Goal: Task Accomplishment & Management: Use online tool/utility

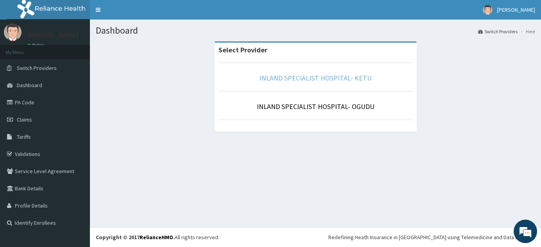
click at [336, 82] on link "INLAND SPECIALIST HOSPITAL- KETU" at bounding box center [315, 77] width 112 height 9
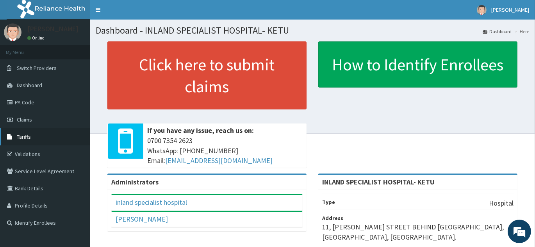
click at [35, 136] on link "Tariffs" at bounding box center [45, 136] width 90 height 17
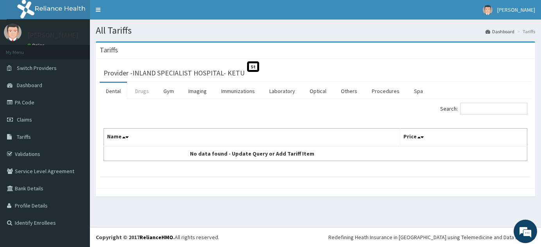
click at [142, 92] on link "Drugs" at bounding box center [142, 91] width 26 height 16
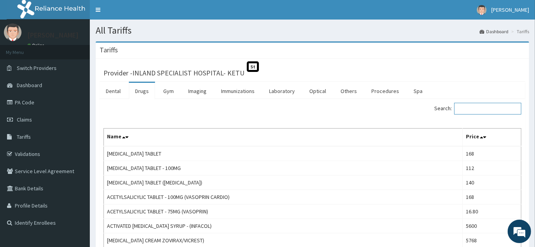
click at [498, 109] on input "Search:" at bounding box center [487, 109] width 67 height 12
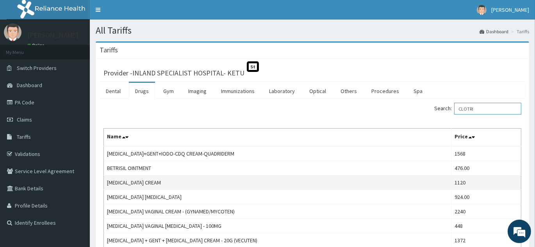
scroll to position [35, 0]
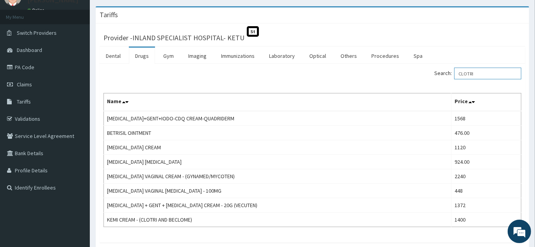
drag, startPoint x: 487, startPoint y: 73, endPoint x: 235, endPoint y: 8, distance: 261.1
click at [406, 68] on div "Search: CLOTRI" at bounding box center [419, 75] width 203 height 14
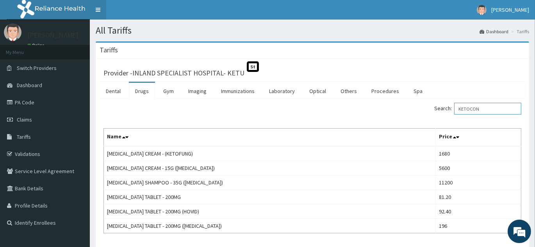
type input "KETOCON"
click at [30, 101] on link "PA Code" at bounding box center [45, 102] width 90 height 17
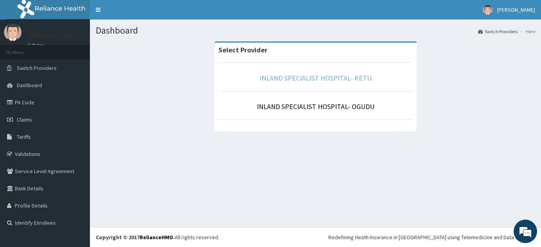
click at [324, 81] on link "INLAND SPECIALIST HOSPITAL- KETU" at bounding box center [315, 77] width 112 height 9
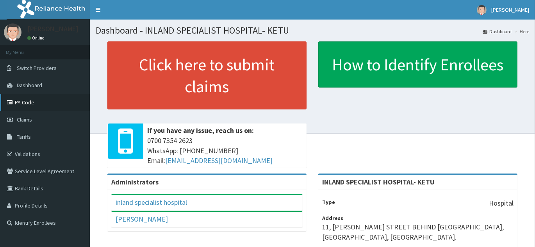
click at [34, 102] on link "PA Code" at bounding box center [45, 102] width 90 height 17
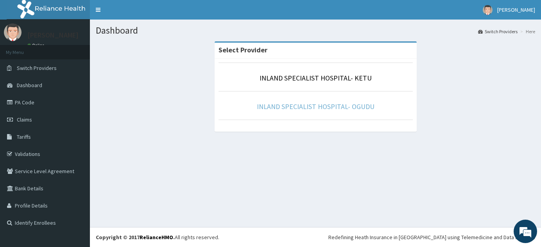
click at [307, 102] on link "INLAND SPECIALIST HOSPITAL- OGUDU" at bounding box center [316, 106] width 118 height 9
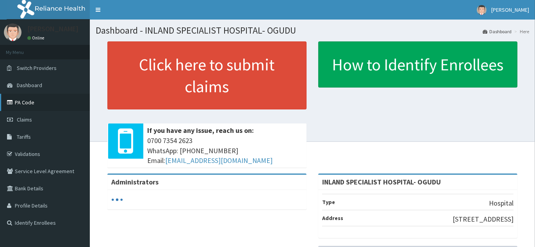
click at [33, 101] on link "PA Code" at bounding box center [45, 102] width 90 height 17
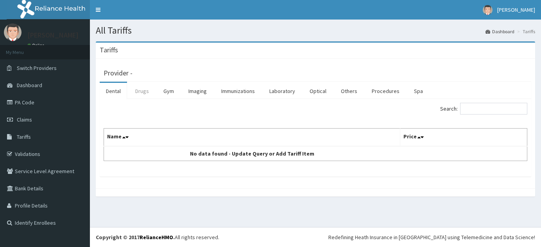
click at [145, 93] on link "Drugs" at bounding box center [142, 91] width 26 height 16
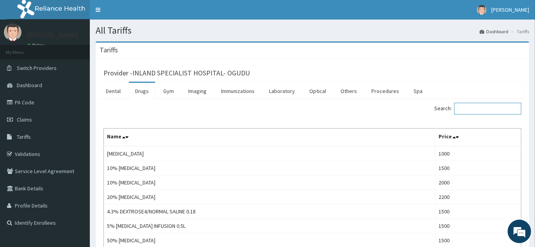
click at [465, 106] on input "Search:" at bounding box center [487, 109] width 67 height 12
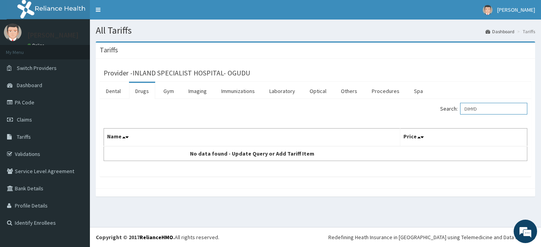
type input "DIHYD"
click at [42, 106] on link "PA Code" at bounding box center [45, 102] width 90 height 17
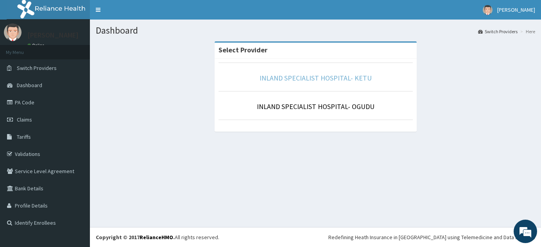
click at [324, 79] on link "INLAND SPECIALIST HOSPITAL- KETU" at bounding box center [315, 77] width 112 height 9
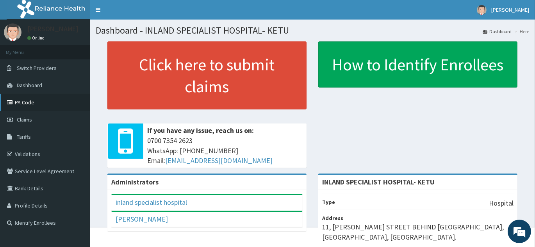
click at [46, 103] on link "PA Code" at bounding box center [45, 102] width 90 height 17
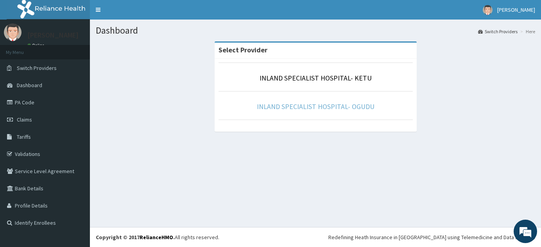
click at [295, 109] on link "INLAND SPECIALIST HOSPITAL- OGUDU" at bounding box center [316, 106] width 118 height 9
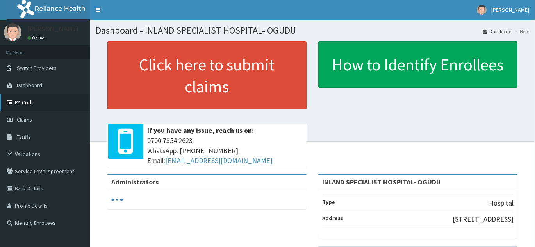
click at [31, 107] on link "PA Code" at bounding box center [45, 102] width 90 height 17
